Goal: Communication & Community: Answer question/provide support

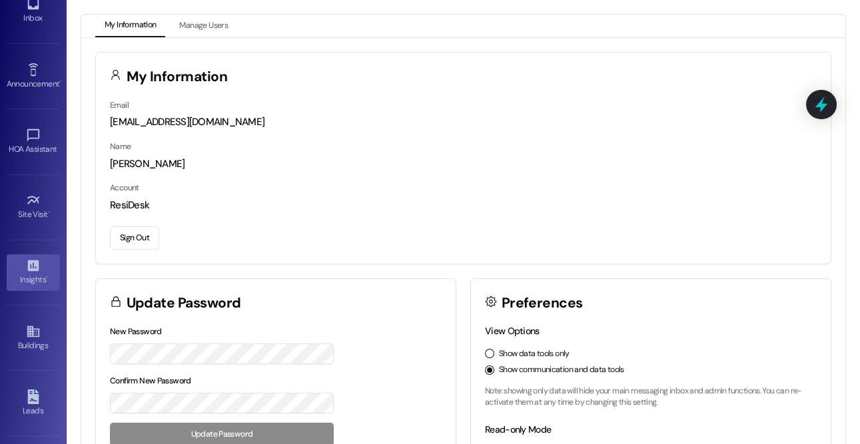
scroll to position [63, 0]
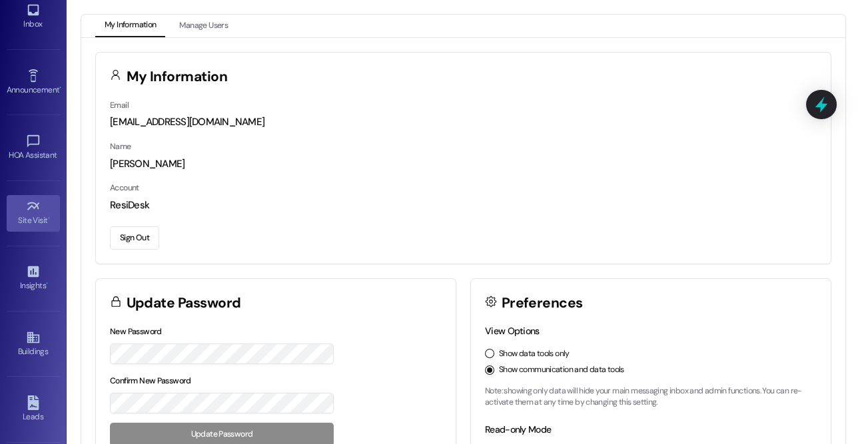
click at [27, 215] on div "Site Visit •" at bounding box center [33, 220] width 67 height 13
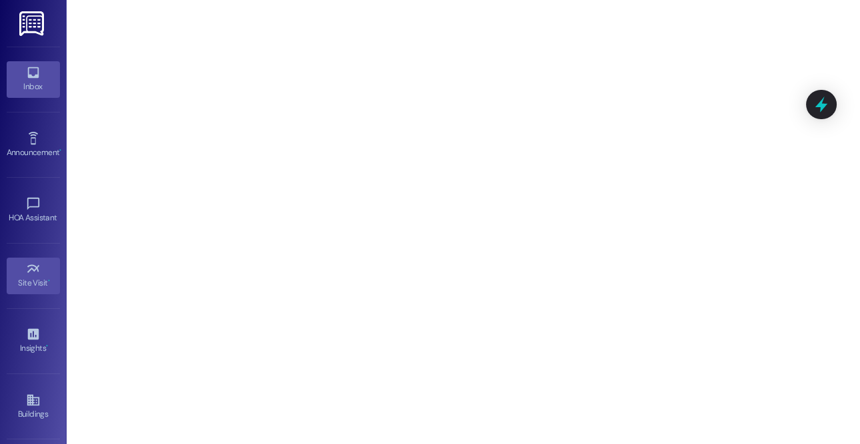
click at [31, 77] on icon at bounding box center [32, 72] width 11 height 11
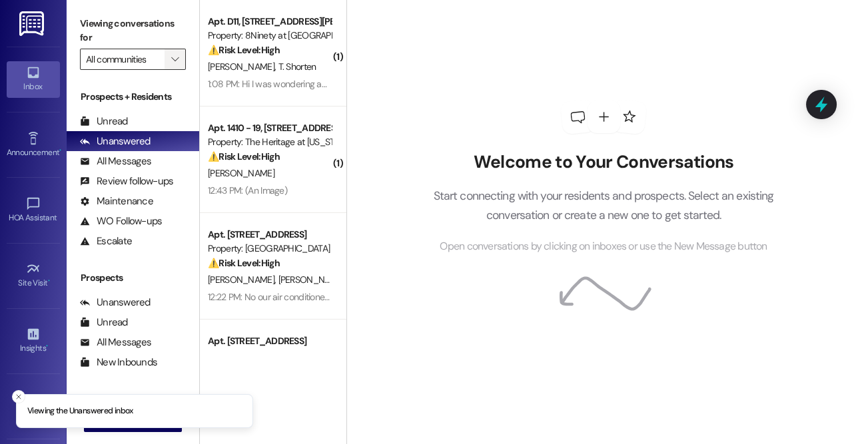
click at [167, 54] on button "" at bounding box center [175, 59] width 21 height 21
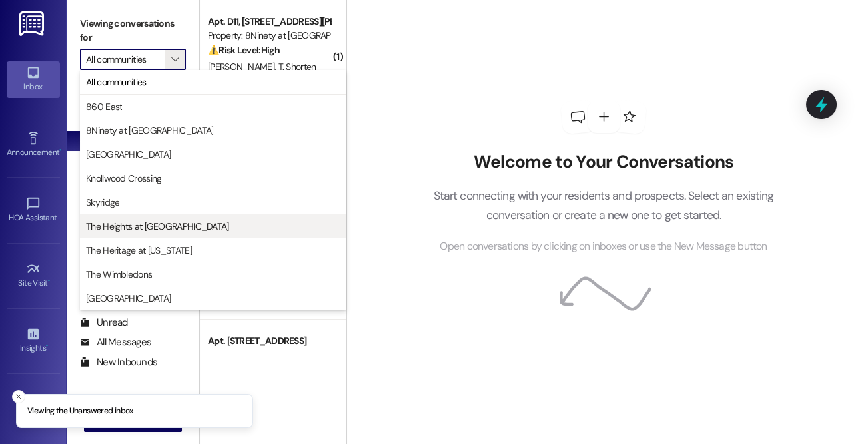
click at [147, 226] on span "The Heights at [GEOGRAPHIC_DATA]" at bounding box center [157, 226] width 143 height 13
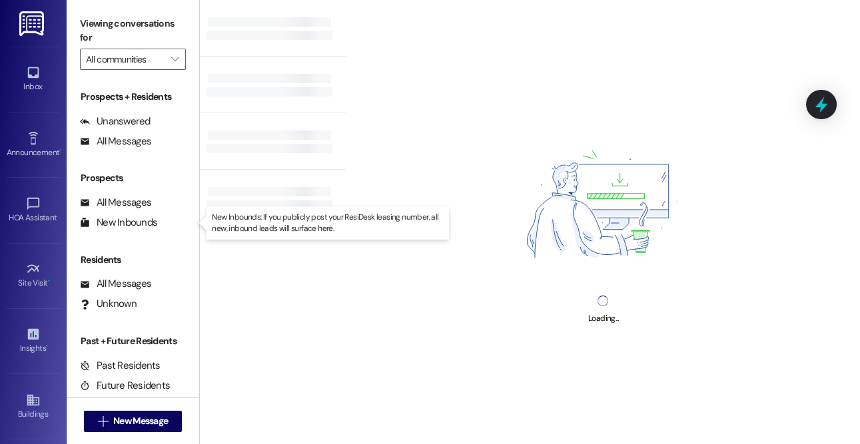
type input "The Heights at [GEOGRAPHIC_DATA]"
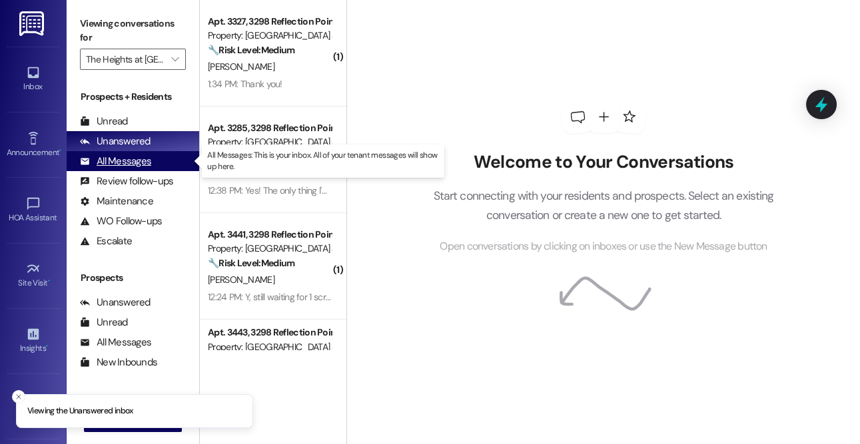
click at [121, 158] on div "All Messages" at bounding box center [115, 162] width 71 height 14
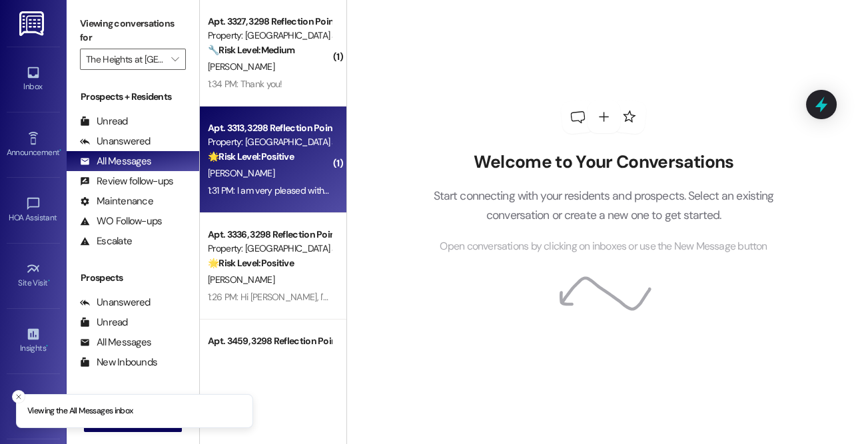
click at [283, 152] on strong "🌟 Risk Level: Positive" at bounding box center [251, 157] width 86 height 12
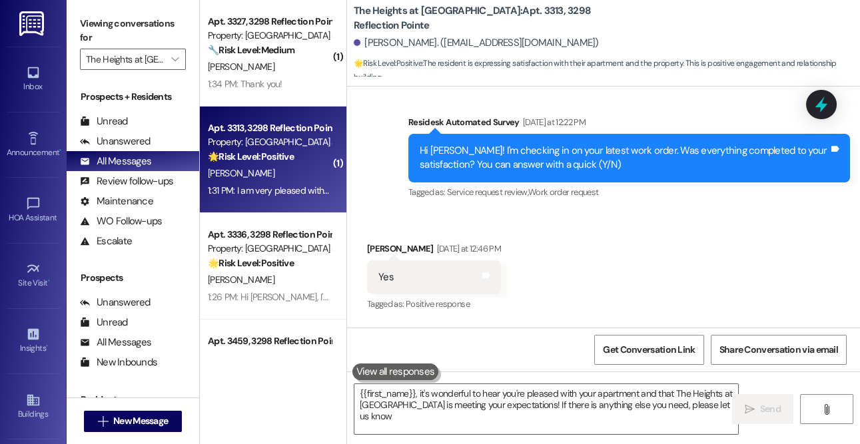
type textarea "{{first_name}}, it's wonderful to hear you're pleased with your apartment and t…"
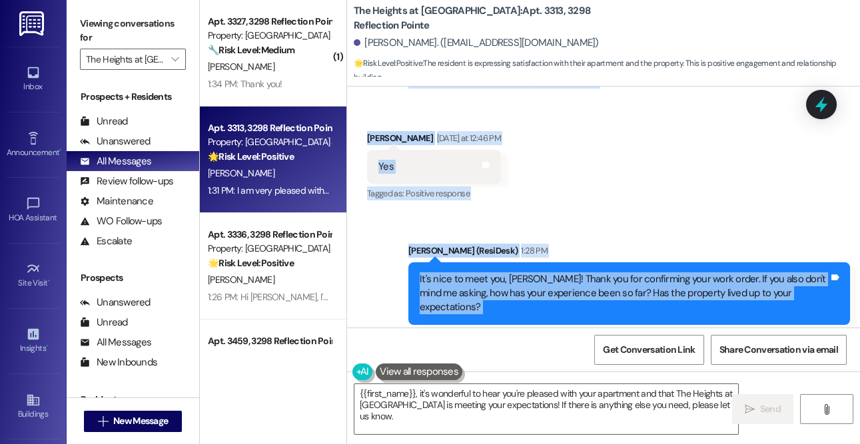
scroll to position [807, 0]
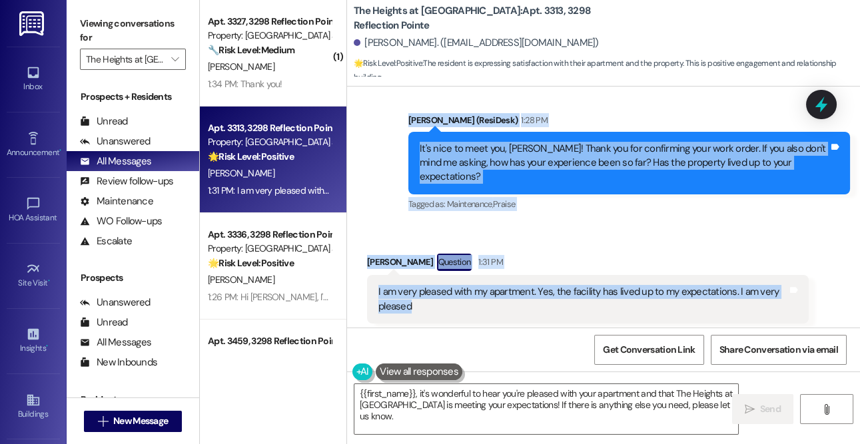
drag, startPoint x: 408, startPoint y: 128, endPoint x: 733, endPoint y: 285, distance: 361.1
click at [733, 285] on div "WO Opened request: no description [DATE] 8:00 PM Status : Completed No Need To …" at bounding box center [603, 207] width 513 height 241
copy div "Residesk Automated Survey [DATE] at 12:22 PM Hi [PERSON_NAME]! I'm checking in …"
click at [666, 224] on div "Received via SMS [PERSON_NAME] Question 1:31 PM I am very pleased with my apart…" at bounding box center [603, 394] width 513 height 341
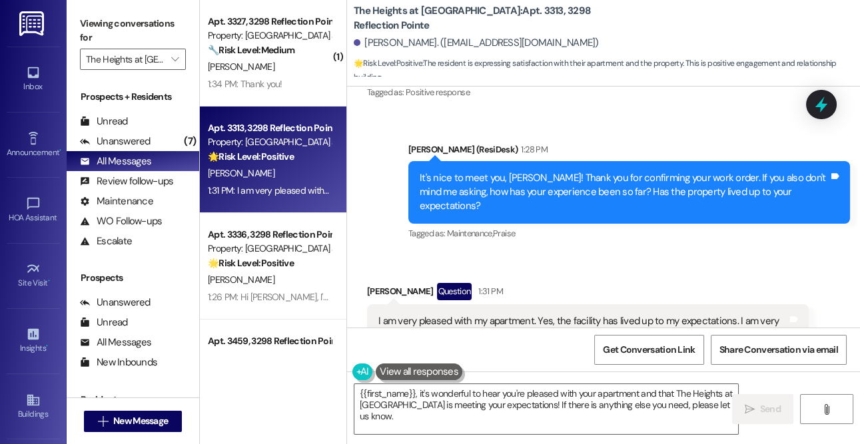
scroll to position [5, 0]
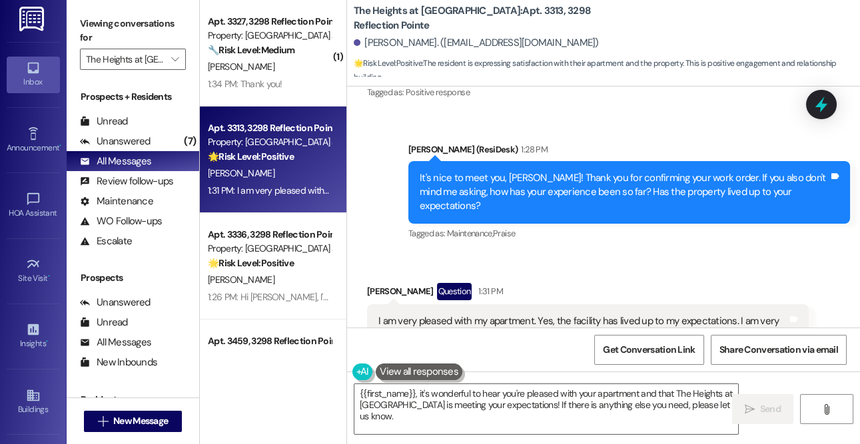
click at [25, 80] on div "Inbox" at bounding box center [33, 81] width 67 height 13
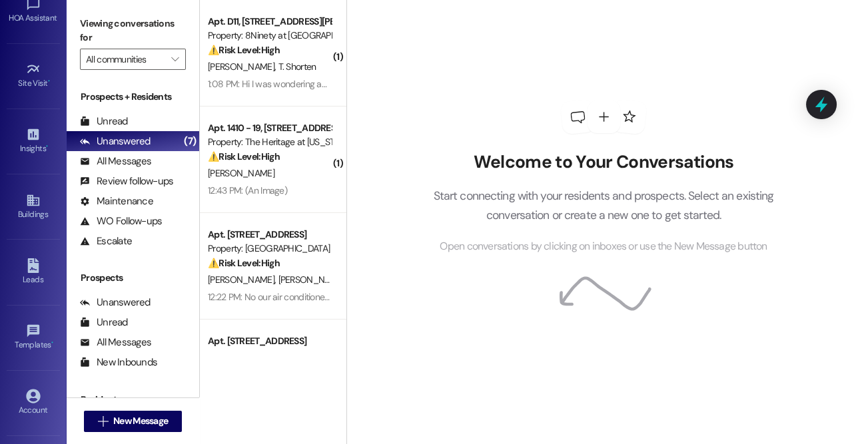
scroll to position [197, 0]
click at [35, 87] on div "Site Visit •" at bounding box center [33, 85] width 67 height 13
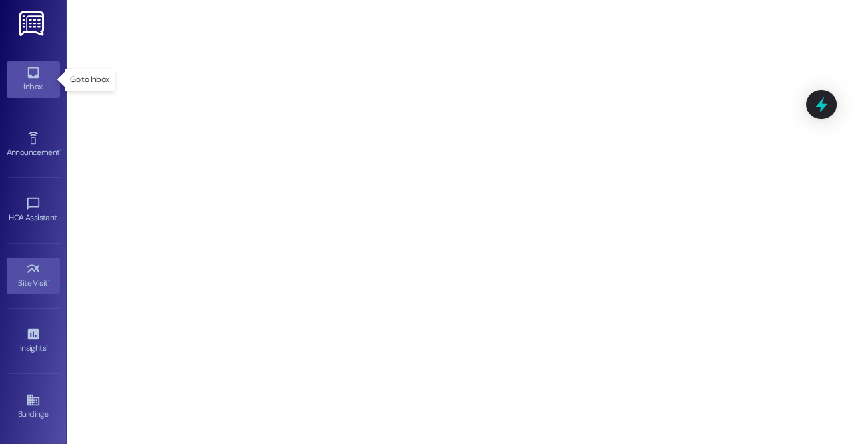
click at [30, 82] on div "Inbox" at bounding box center [33, 86] width 67 height 13
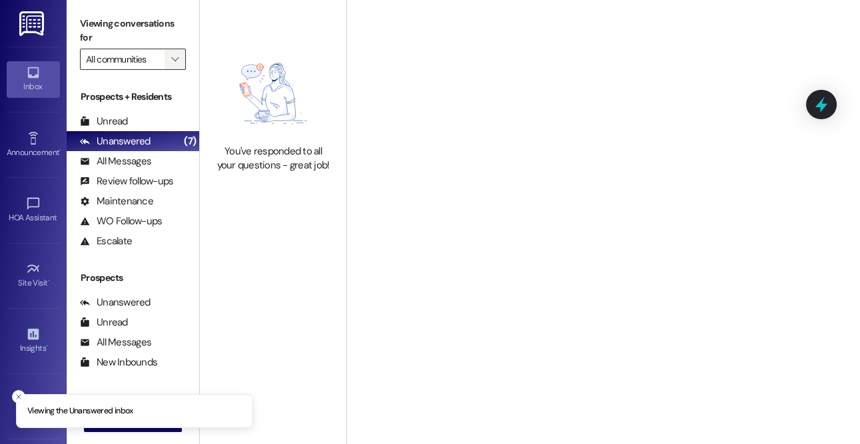
click at [175, 63] on icon "" at bounding box center [174, 59] width 7 height 11
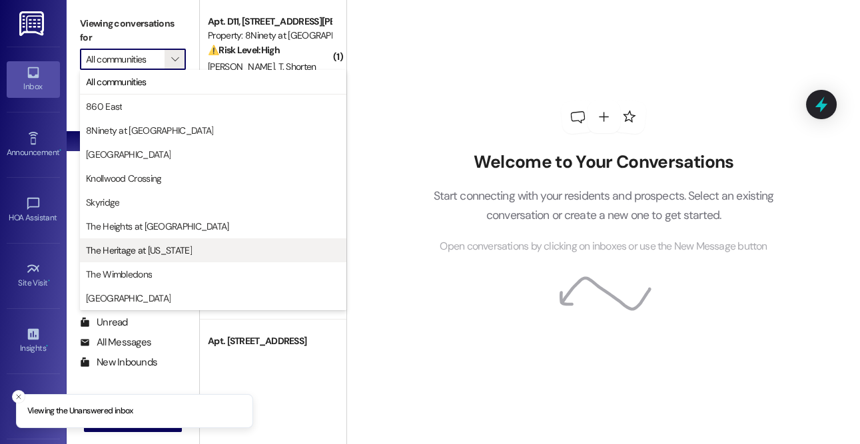
click at [133, 252] on span "The Heritage at [US_STATE]" at bounding box center [139, 250] width 106 height 13
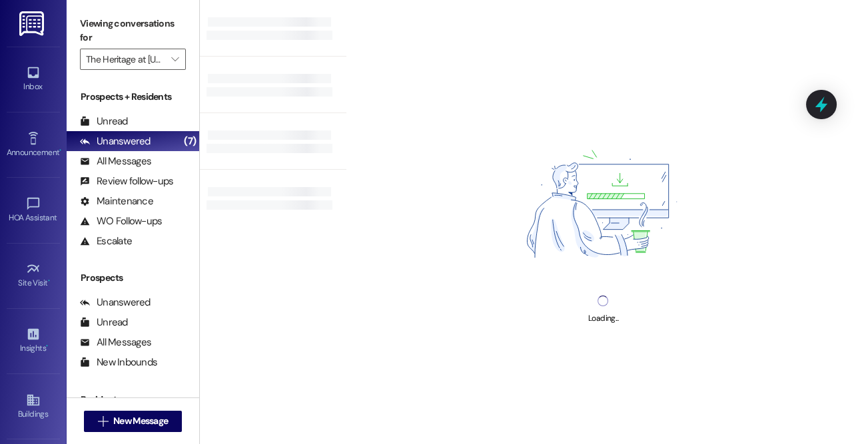
type input "The Heritage at [US_STATE]"
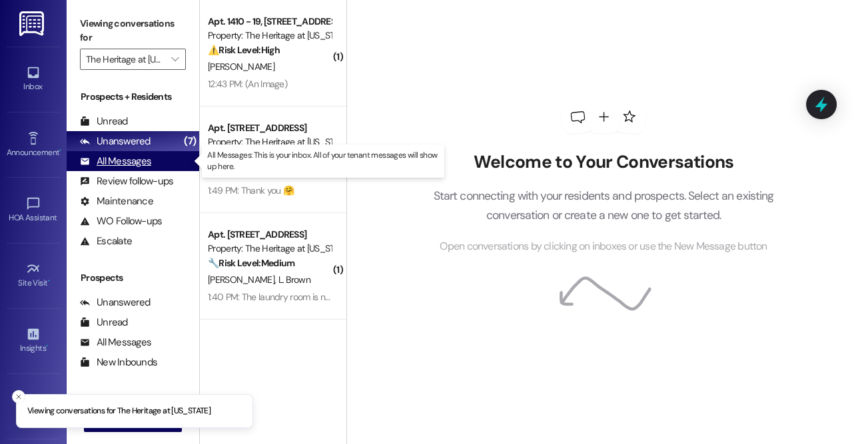
click at [136, 157] on div "All Messages" at bounding box center [115, 162] width 71 height 14
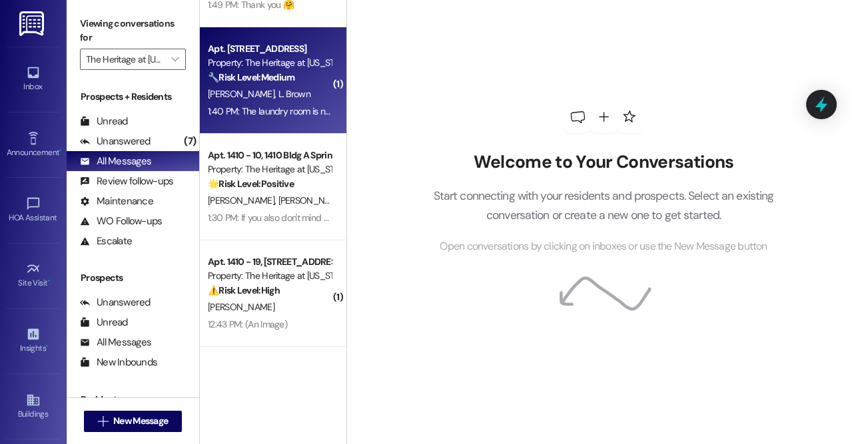
scroll to position [82, 0]
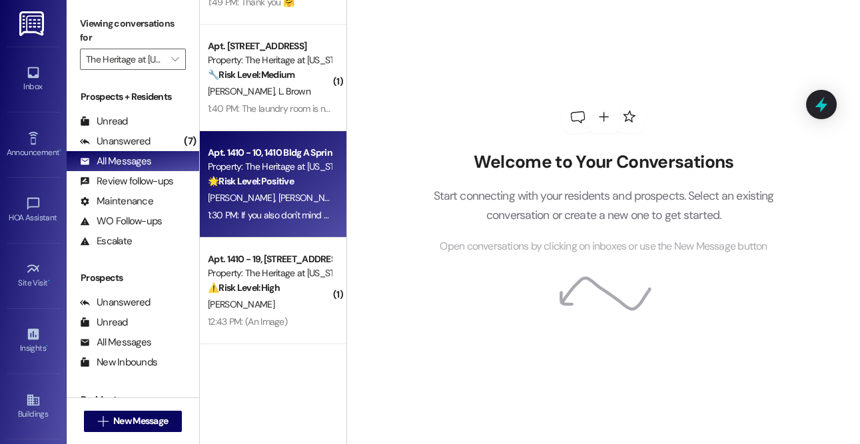
click at [276, 194] on div "[PERSON_NAME] [PERSON_NAME]" at bounding box center [270, 198] width 126 height 17
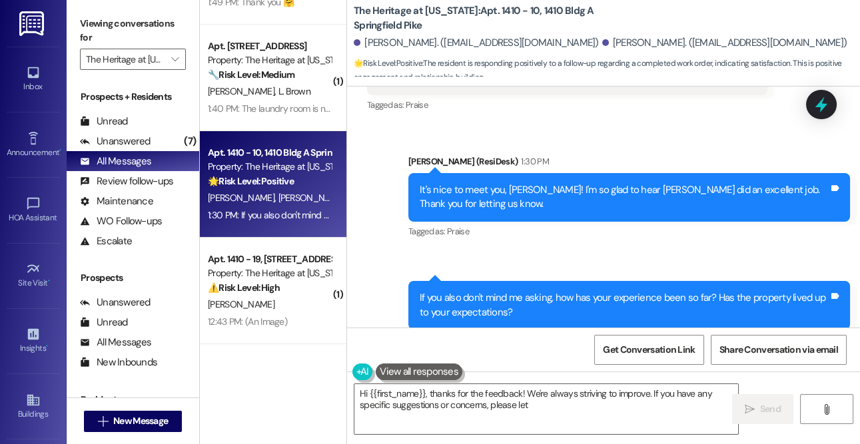
scroll to position [665, 0]
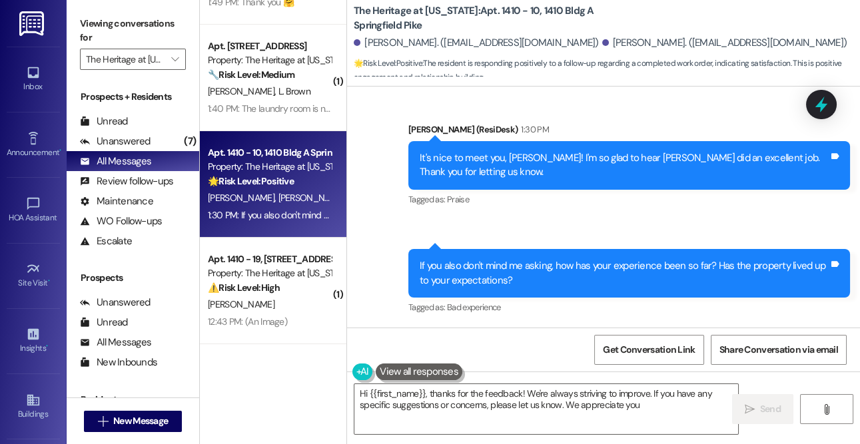
type textarea "Hi {{first_name}}, thanks for the feedback! We're always striving to improve. I…"
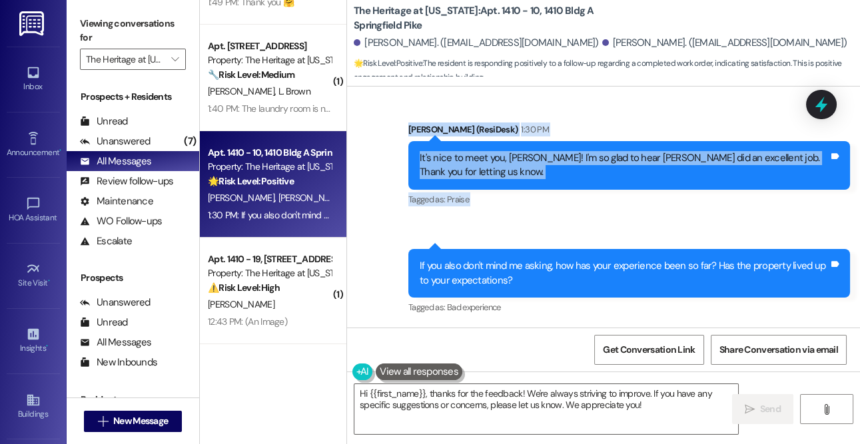
drag, startPoint x: 408, startPoint y: 135, endPoint x: 649, endPoint y: 233, distance: 259.4
click at [649, 233] on div "WO Lease started [DATE] 8:00 PM Show details Survey, sent via SMS Residesk Auto…" at bounding box center [603, 207] width 513 height 241
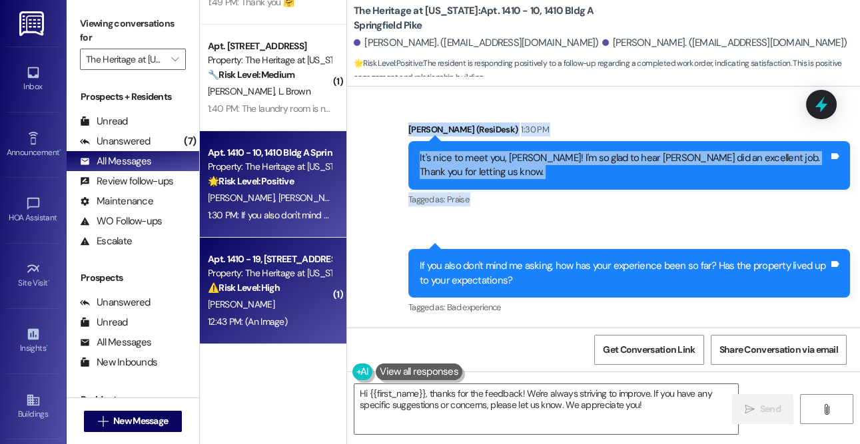
copy div "Residesk Automated Survey [DATE] at 12:22 PM Hi [PERSON_NAME] and [PERSON_NAME]…"
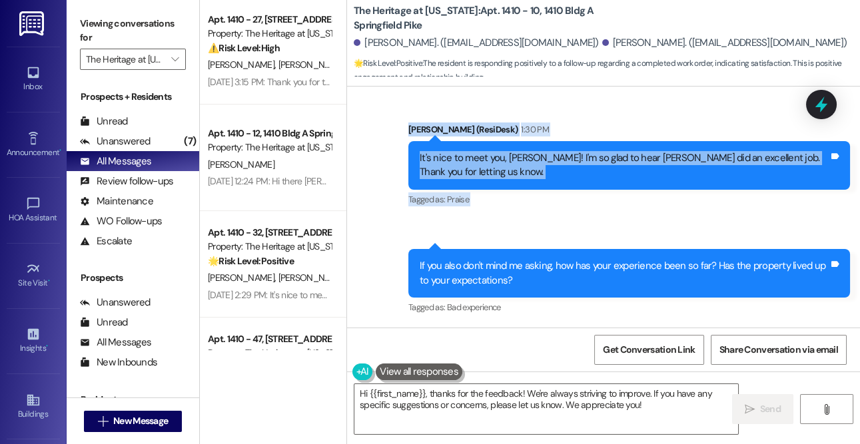
scroll to position [863, 0]
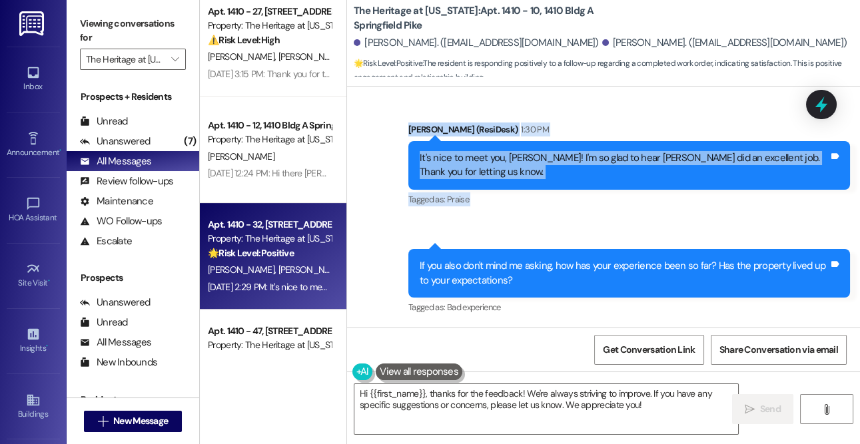
click at [280, 252] on strong "🌟 Risk Level: Positive" at bounding box center [251, 253] width 86 height 12
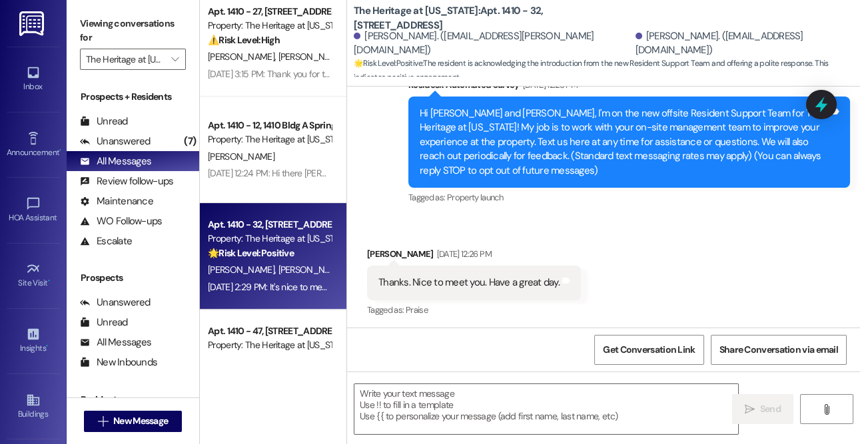
scroll to position [130, 0]
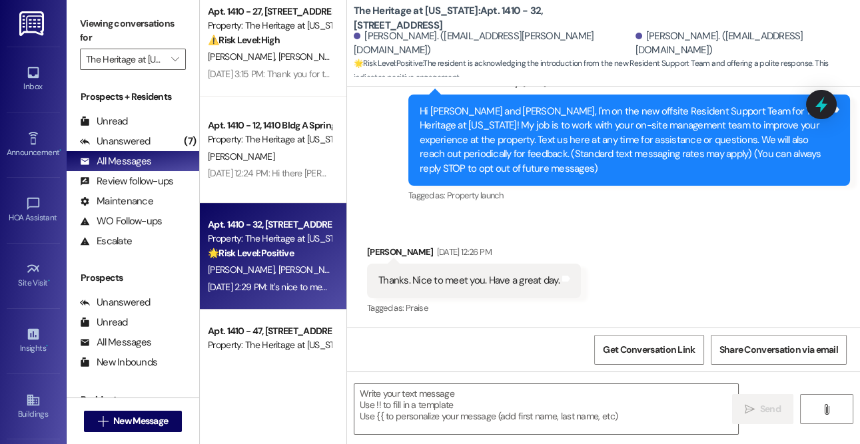
type textarea "Fetching suggested responses. Please feel free to read through the conversation…"
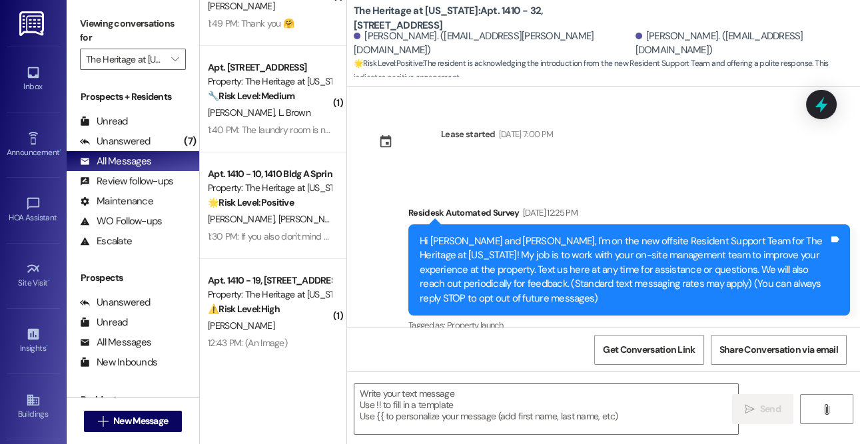
scroll to position [59, 0]
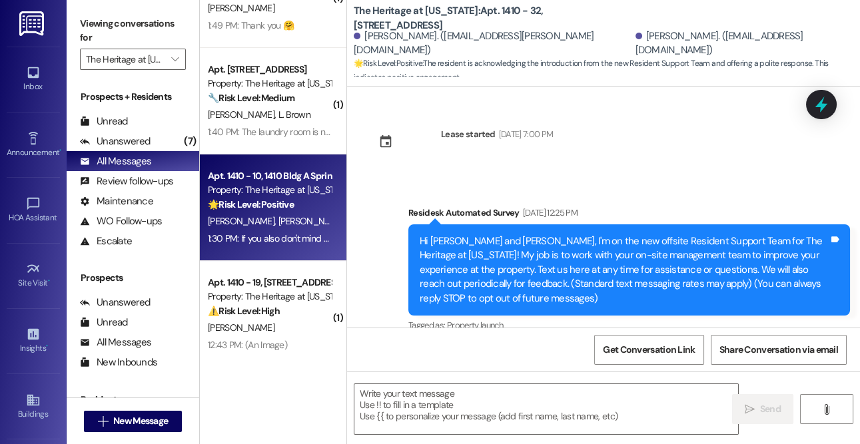
click at [249, 205] on strong "🌟 Risk Level: Positive" at bounding box center [251, 205] width 86 height 12
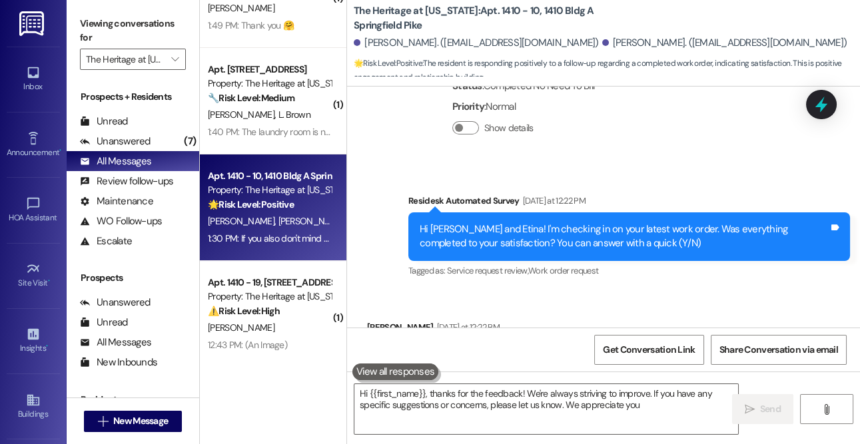
type textarea "Hi {{first_name}}, thanks for the feedback! We're always striving to improve. I…"
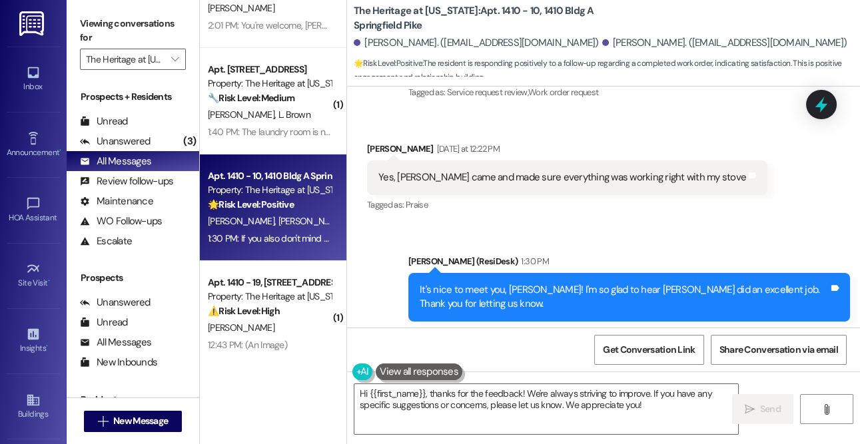
scroll to position [534, 0]
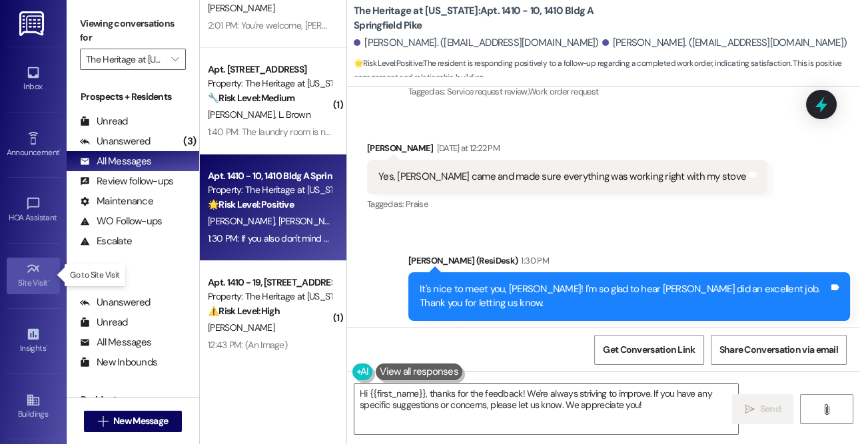
click at [31, 283] on div "Site Visit •" at bounding box center [33, 282] width 67 height 13
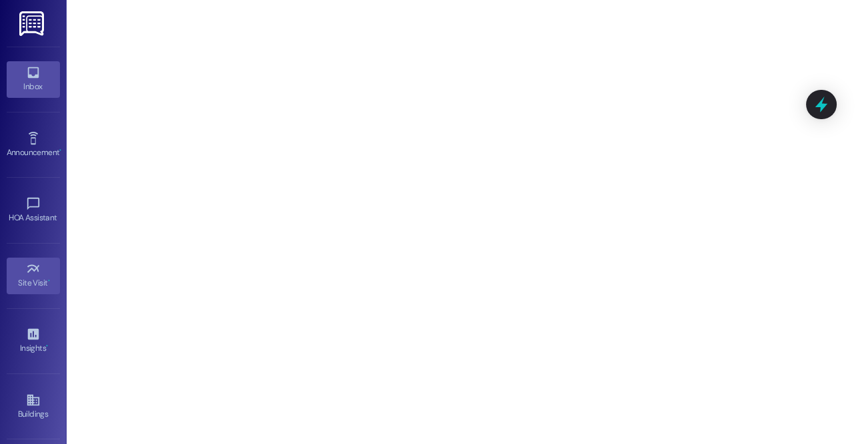
click at [31, 77] on icon at bounding box center [32, 72] width 11 height 11
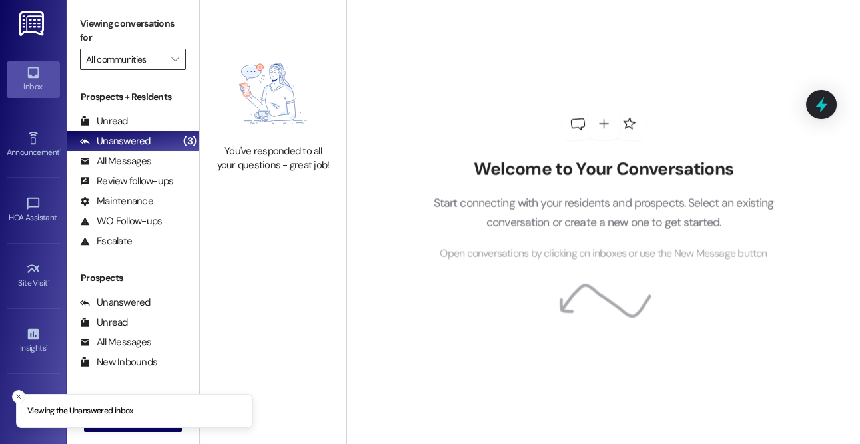
click at [164, 56] on input "All communities" at bounding box center [125, 59] width 79 height 21
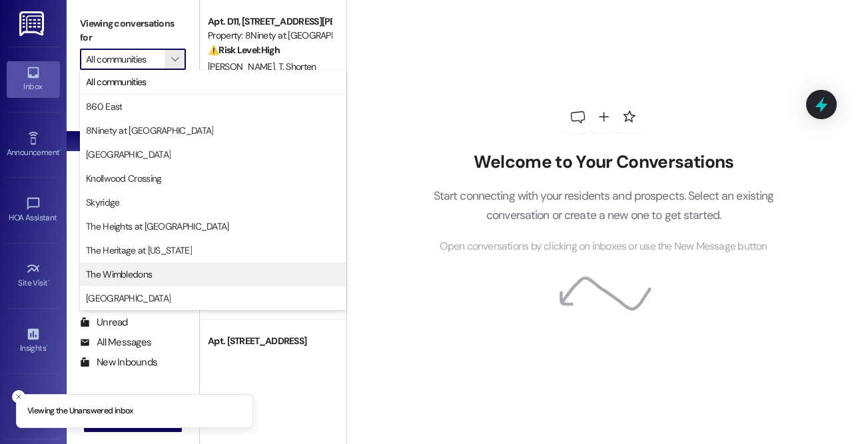
click at [119, 277] on span "The Wimbledons" at bounding box center [119, 274] width 66 height 13
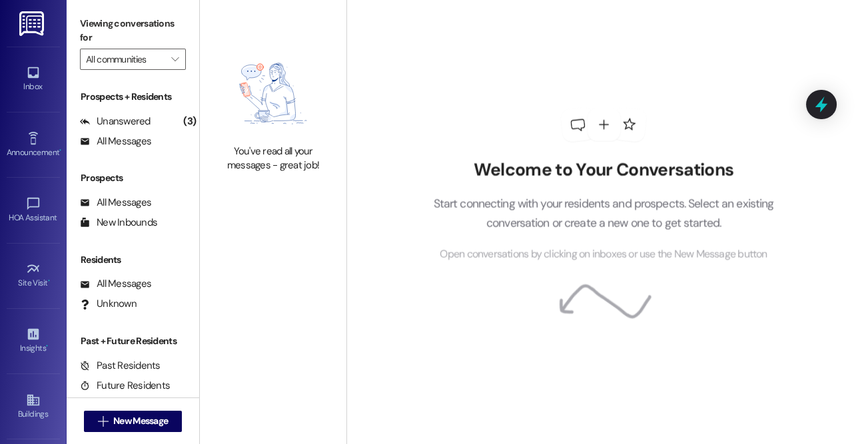
type input "The Wimbledons"
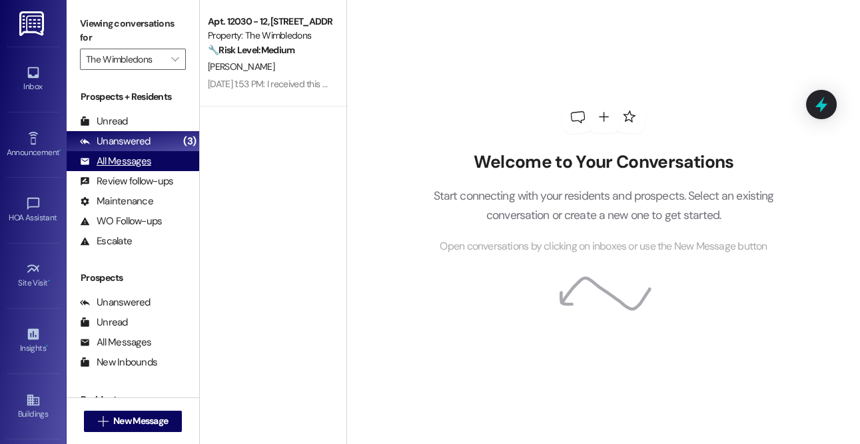
click at [137, 160] on div "All Messages" at bounding box center [115, 162] width 71 height 14
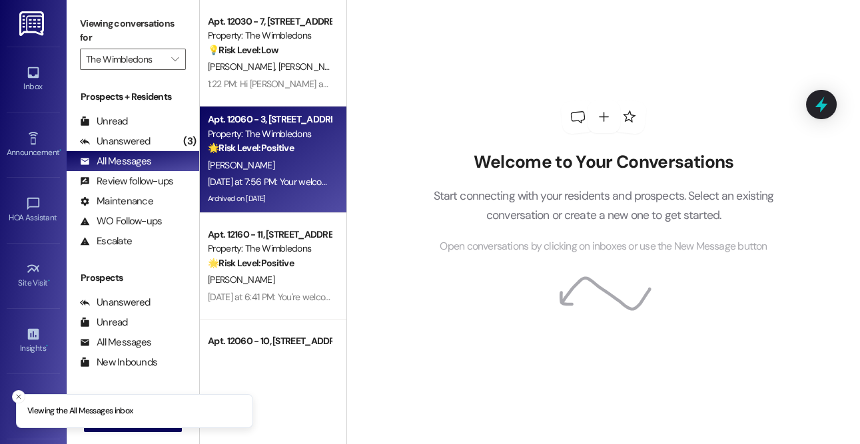
click at [262, 157] on div "[PERSON_NAME]" at bounding box center [270, 165] width 126 height 17
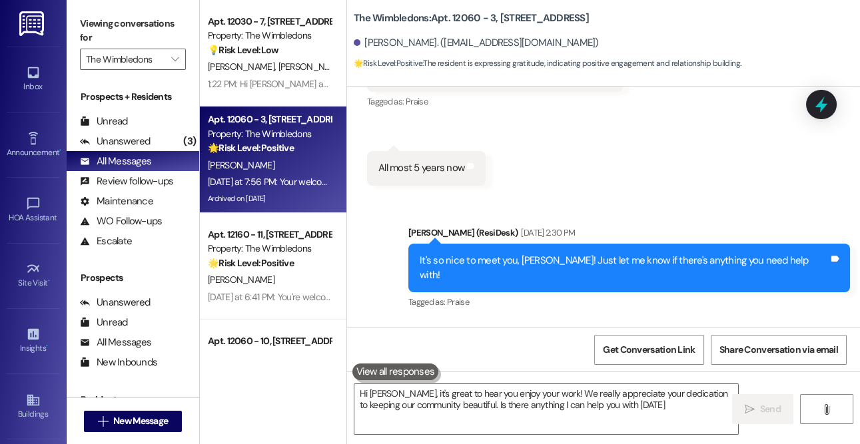
type textarea "Hi [PERSON_NAME], it's great to hear you enjoy your work! We really appreciate …"
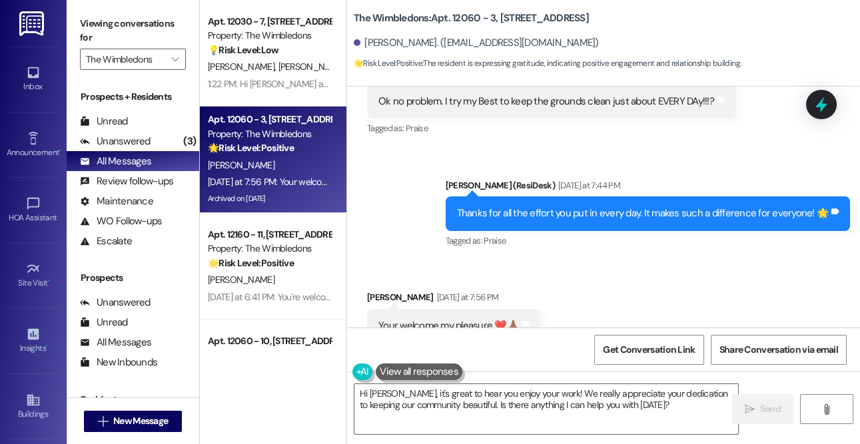
scroll to position [648, 0]
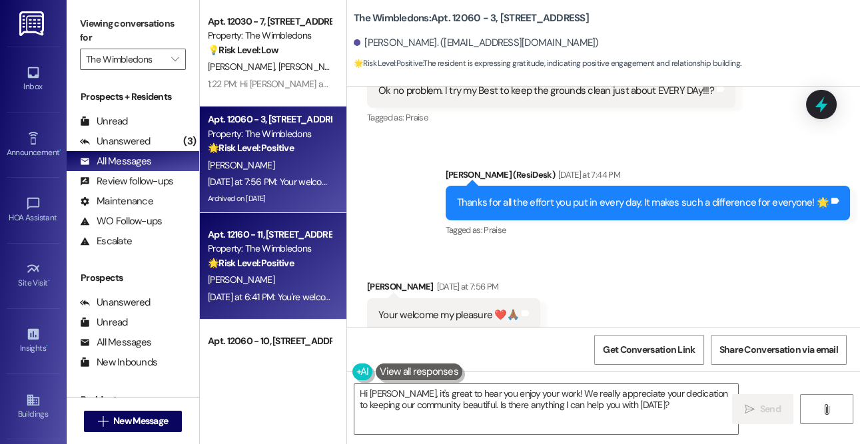
click at [282, 262] on strong "🌟 Risk Level: Positive" at bounding box center [251, 263] width 86 height 12
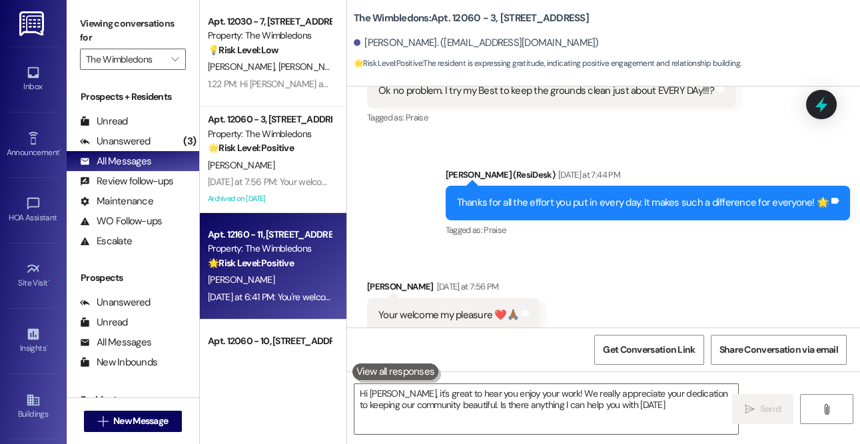
type textarea "Hi [PERSON_NAME], it's great to hear you enjoy your work! We really appreciate …"
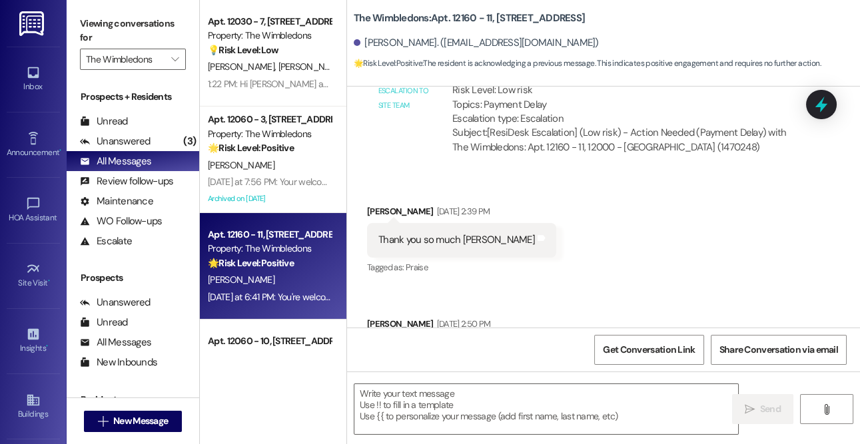
scroll to position [1845, 0]
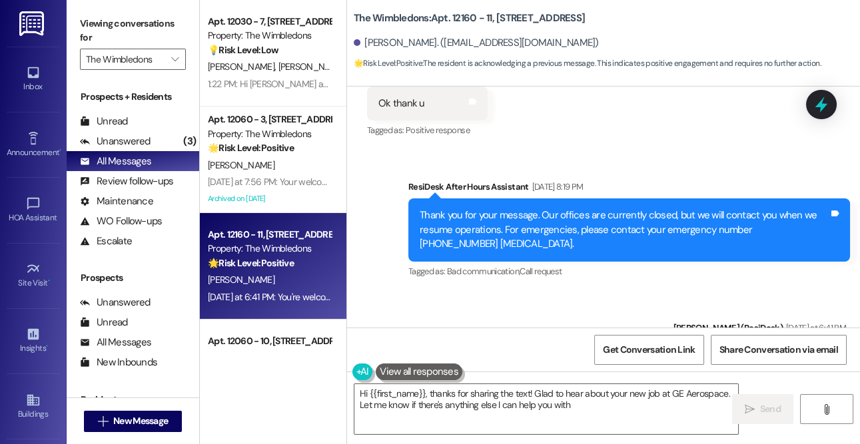
type textarea "Hi {{first_name}}, thanks for sharing the text! Glad to hear about your new job…"
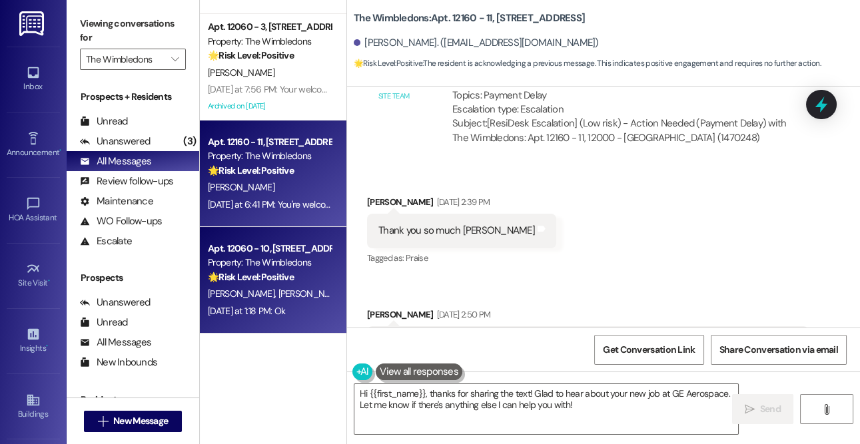
scroll to position [96, 0]
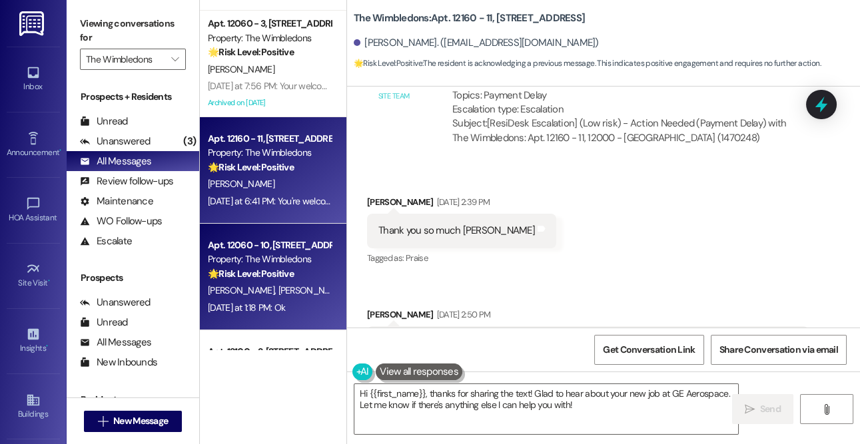
click at [278, 285] on span "[PERSON_NAME]" at bounding box center [311, 290] width 67 height 12
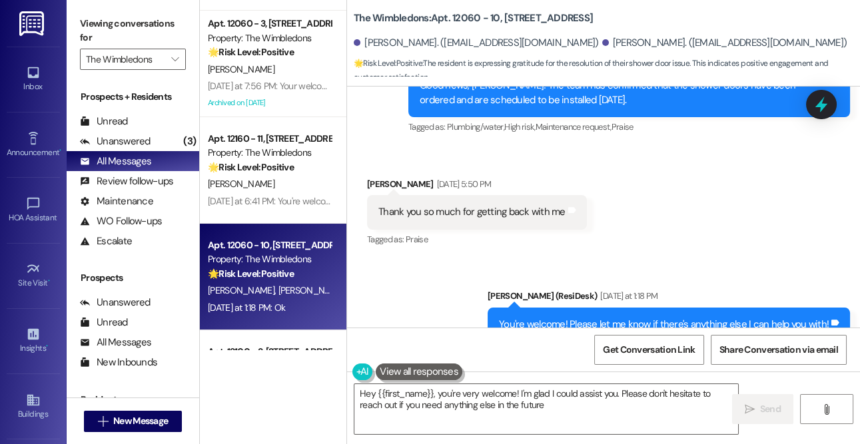
type textarea "Hey {{first_name}}, you're very welcome! I'm glad I could assist you. Please do…"
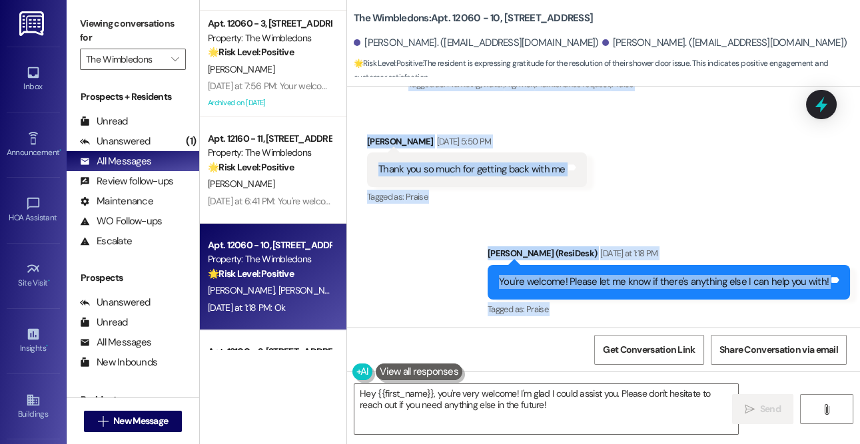
scroll to position [3338, 0]
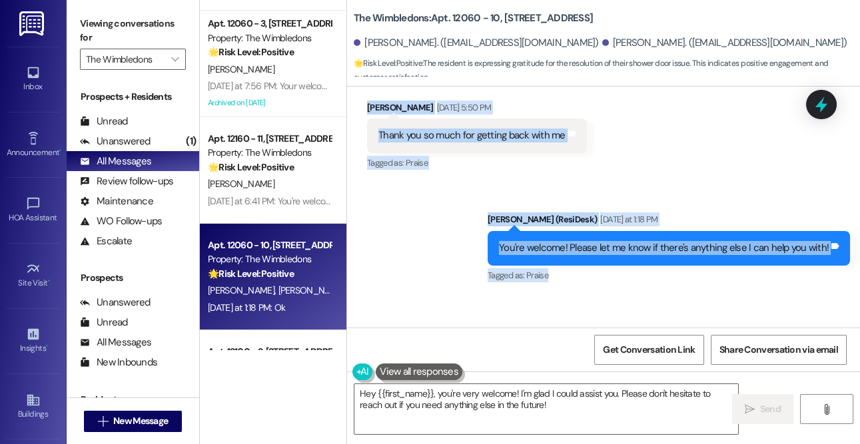
drag, startPoint x: 408, startPoint y: 134, endPoint x: 663, endPoint y: 292, distance: 300.1
click at [663, 292] on div "WO Lease started [DATE] 8:00 PM Show details Survey, sent via SMS Residesk Auto…" at bounding box center [603, 207] width 513 height 241
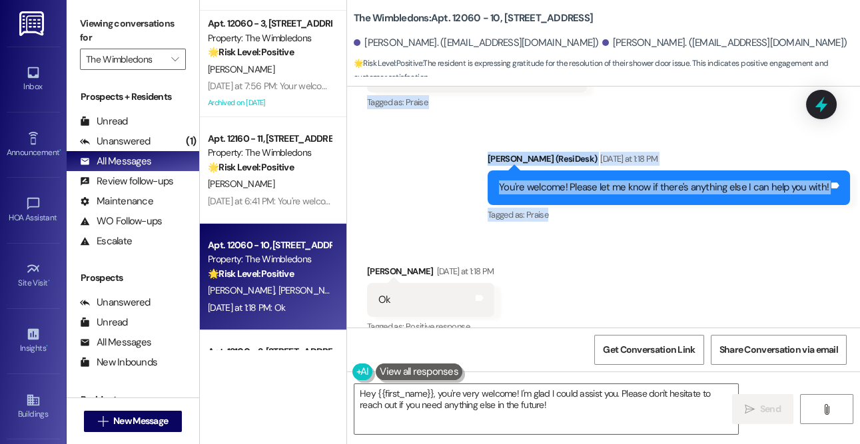
scroll to position [3416, 0]
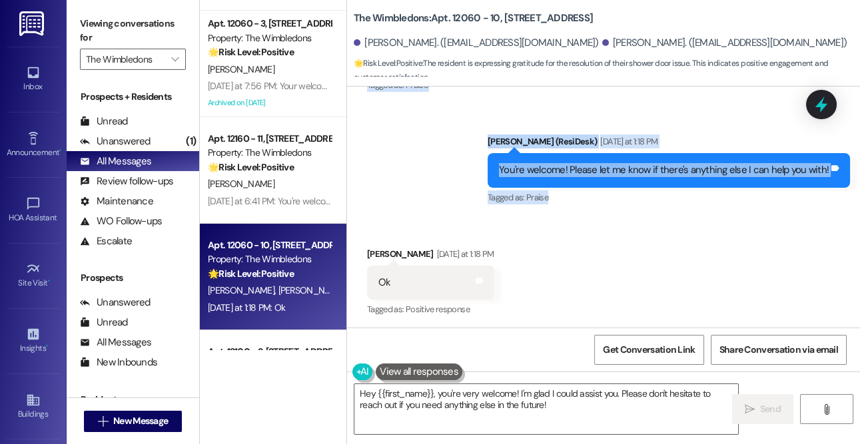
copy div "[PERSON_NAME] (ResiDesk) [DATE] 5:40 PM Hi [PERSON_NAME], I hope you had a wond…"
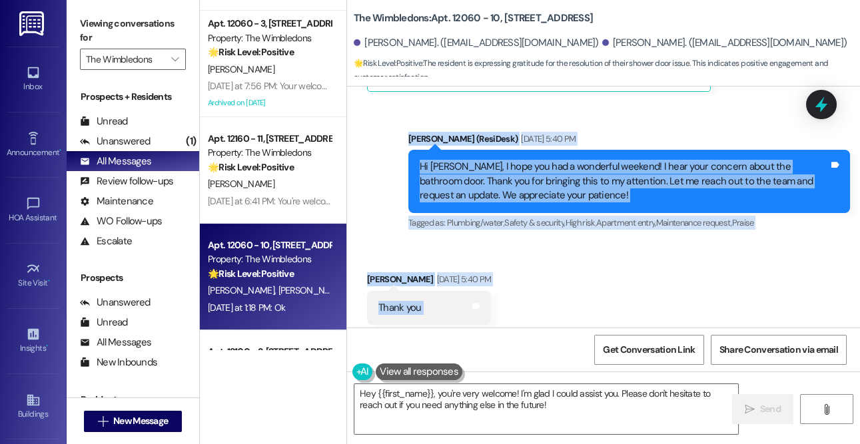
scroll to position [1482, 0]
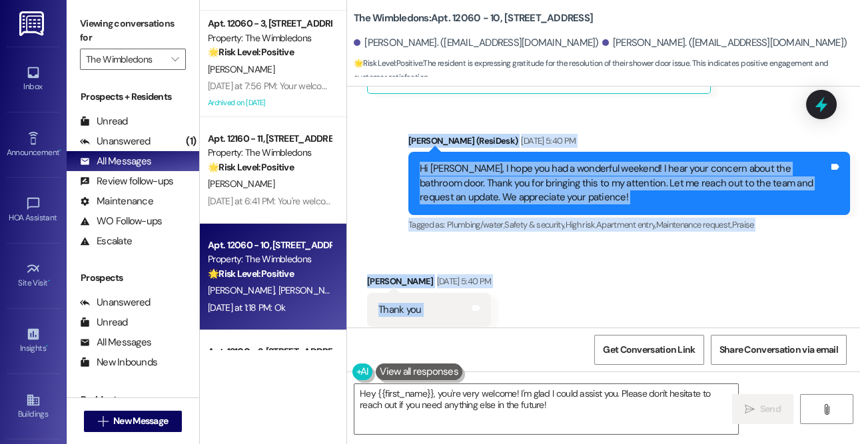
click at [701, 259] on div "Received via SMS [PERSON_NAME] [DATE] 5:40 PM Thank you Tags and notes Tagged a…" at bounding box center [603, 300] width 513 height 113
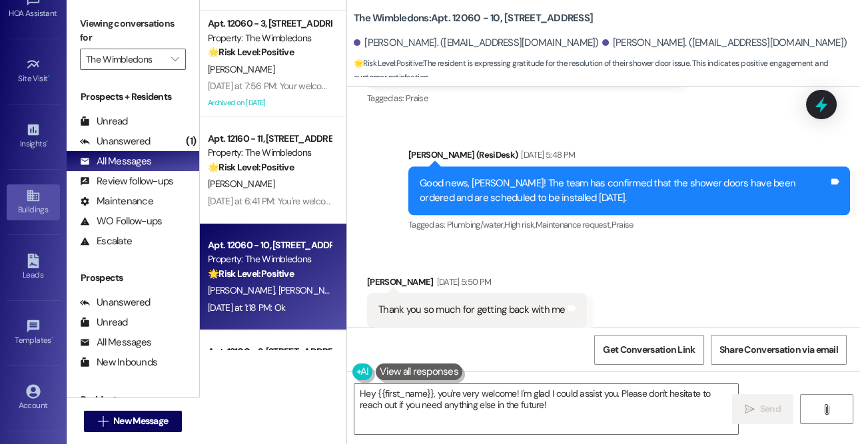
scroll to position [254, 0]
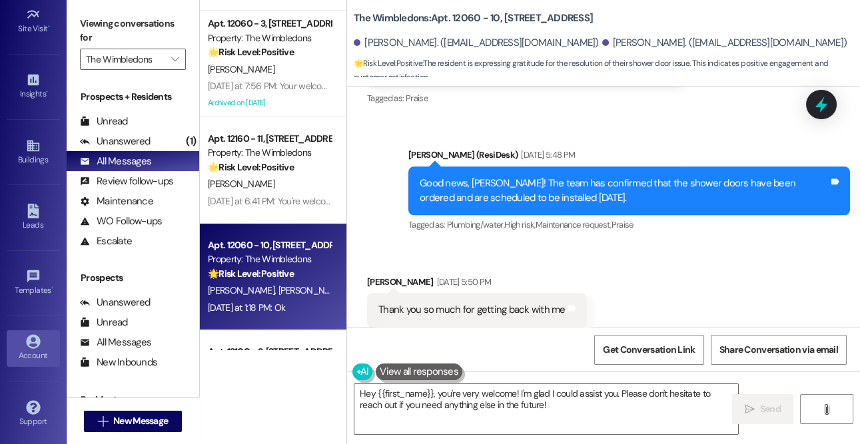
click at [29, 349] on div "Account" at bounding box center [33, 355] width 67 height 13
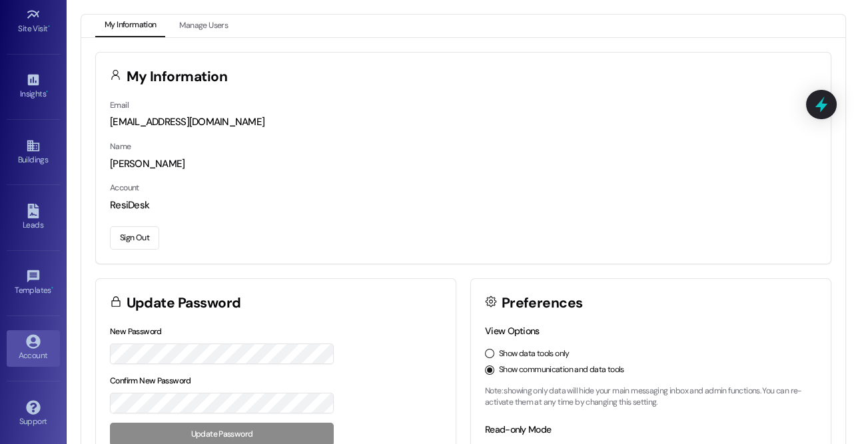
click at [129, 246] on button "Sign Out" at bounding box center [134, 238] width 49 height 23
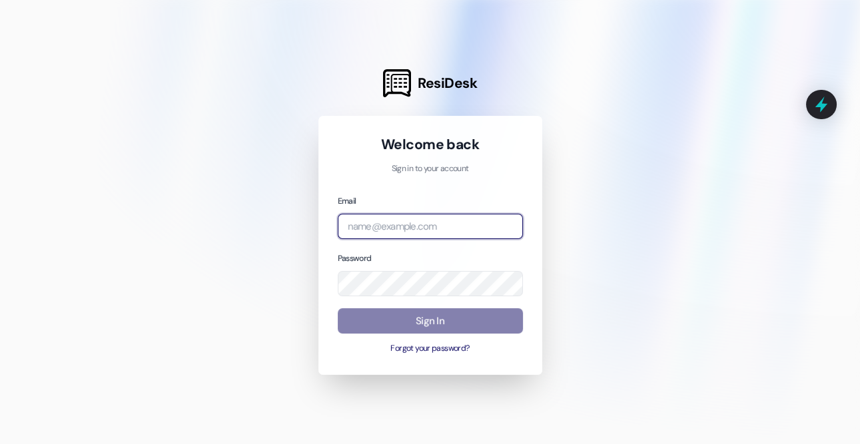
click at [401, 228] on input "email" at bounding box center [430, 227] width 185 height 26
click at [0, 444] on com-1password-button at bounding box center [0, 444] width 0 height 0
type input "[EMAIL_ADDRESS][DOMAIN_NAME]"
